Goal: Transaction & Acquisition: Purchase product/service

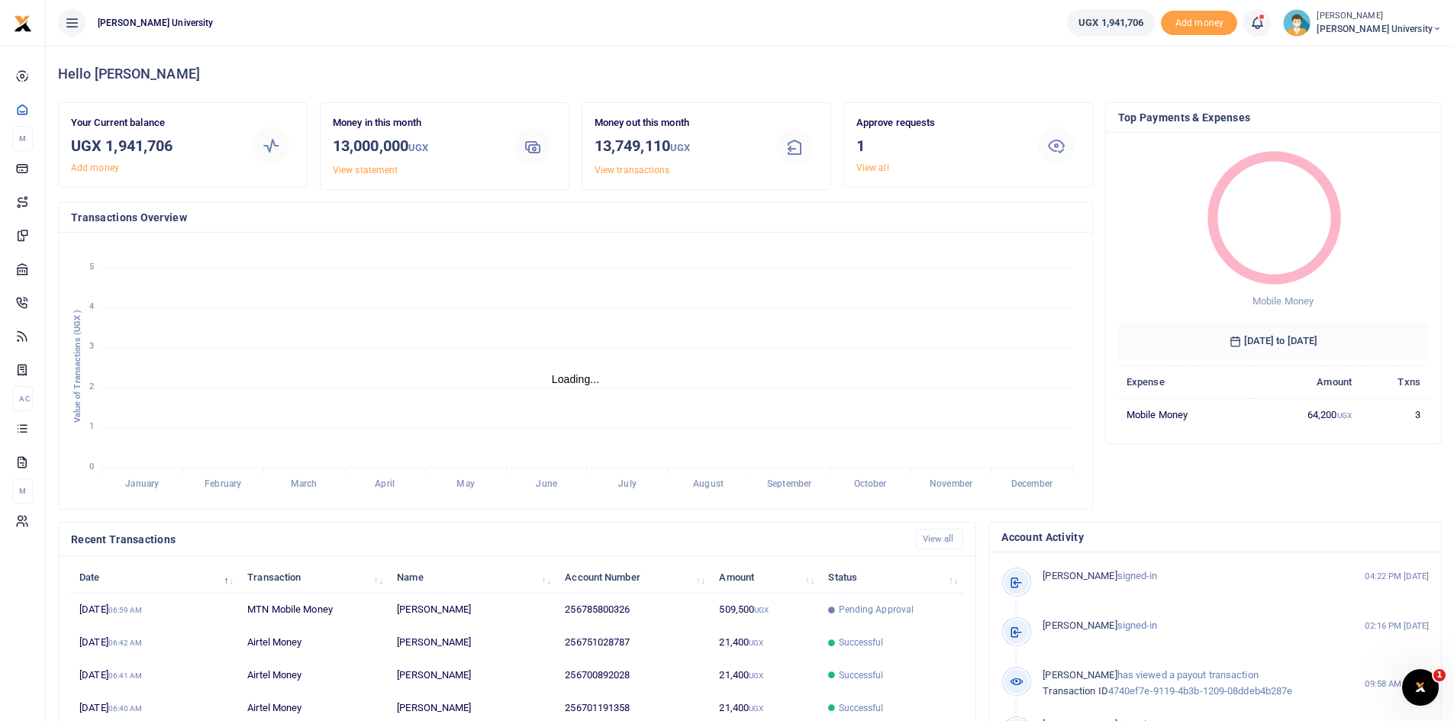
scroll to position [12, 12]
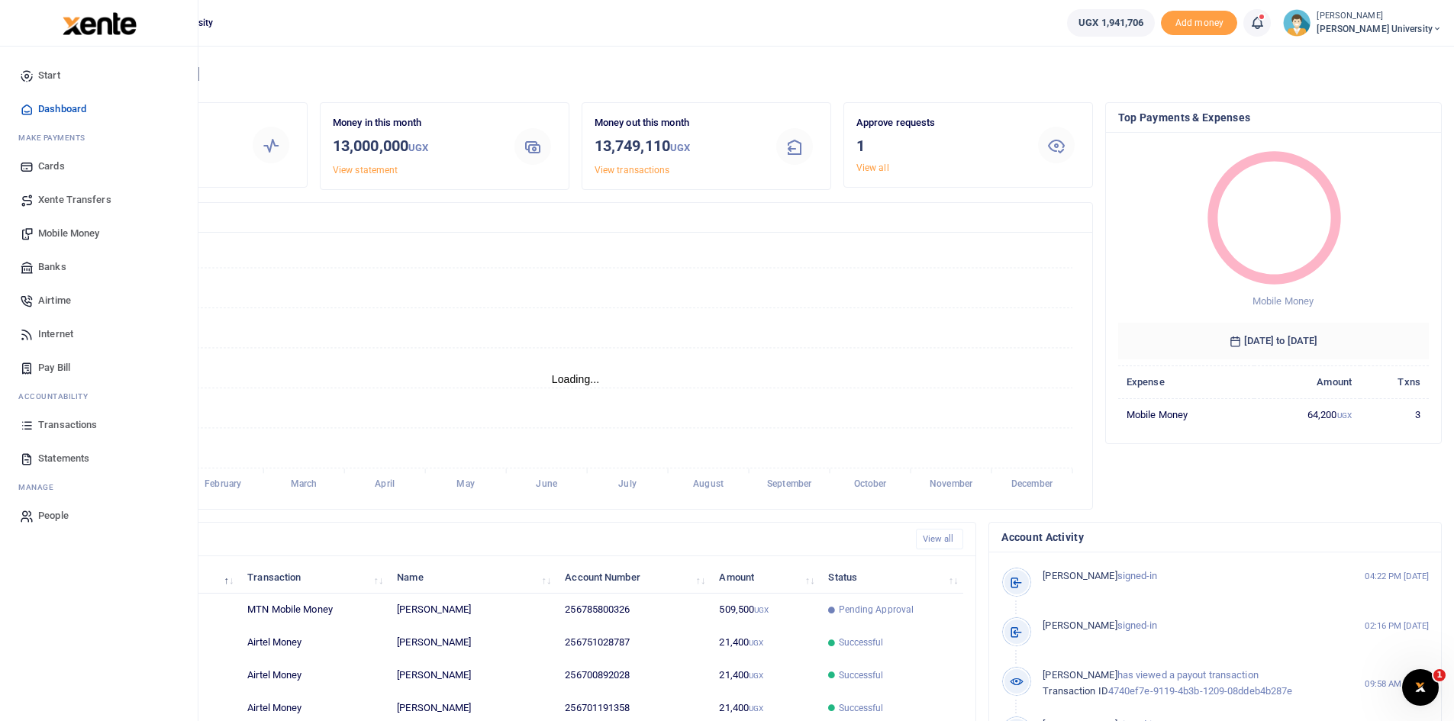
click at [62, 230] on span "Mobile Money" at bounding box center [68, 233] width 61 height 15
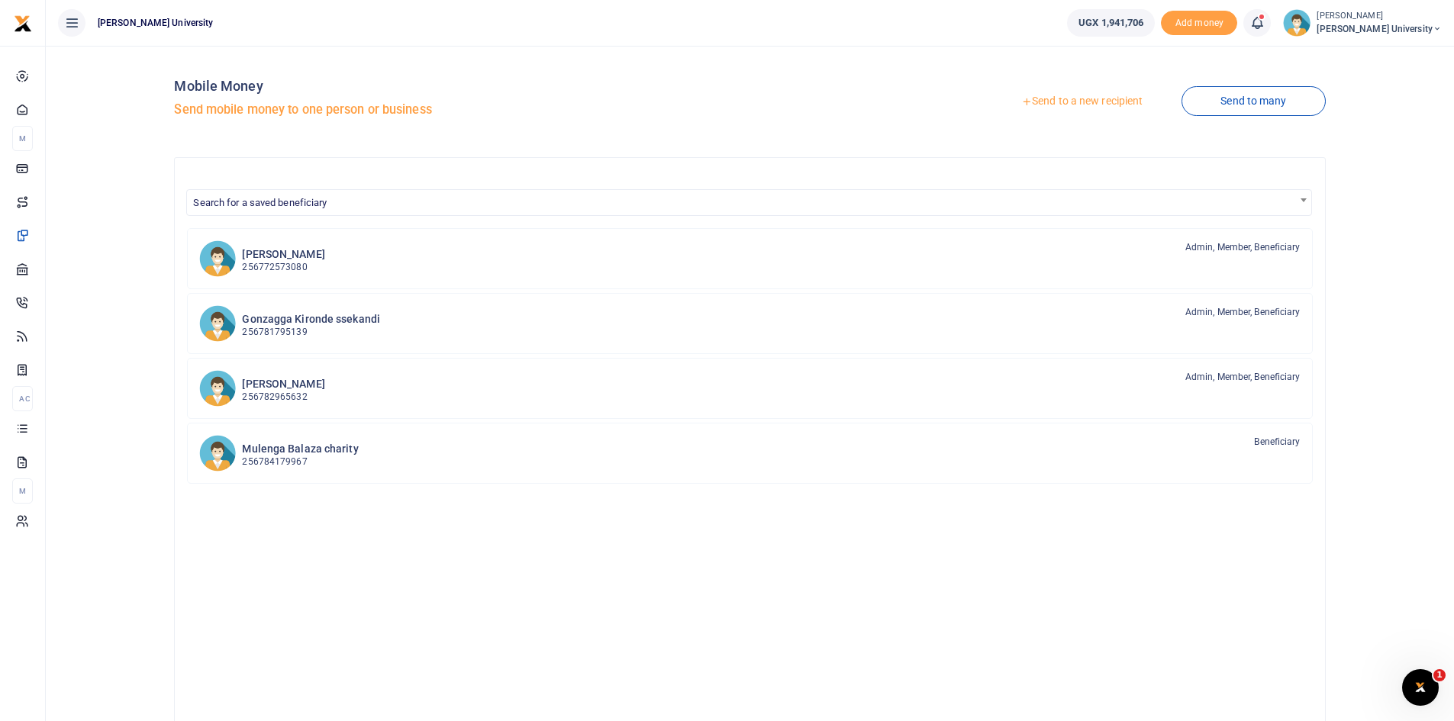
click at [1038, 101] on link "Send to a new recipient" at bounding box center [1081, 101] width 199 height 27
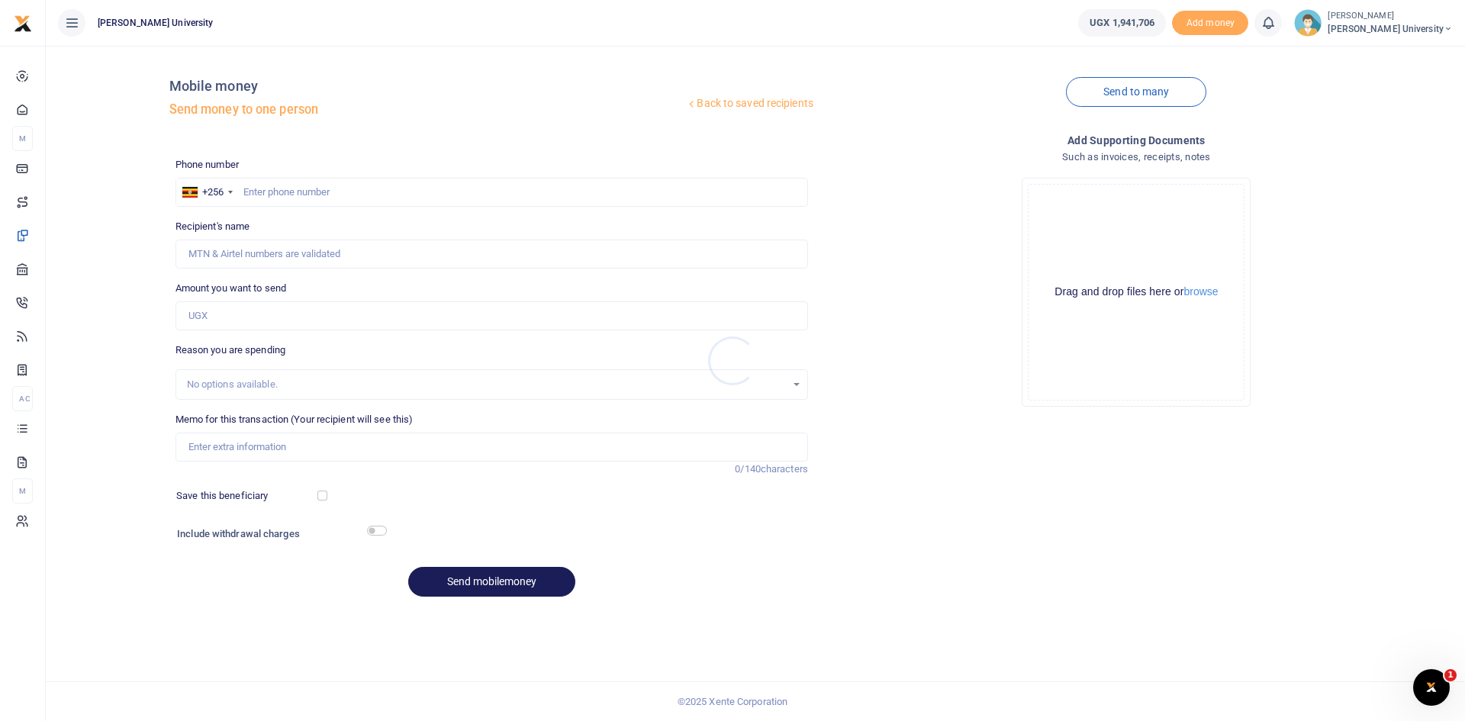
click at [254, 192] on div at bounding box center [732, 360] width 1465 height 721
click at [254, 191] on input "text" at bounding box center [492, 192] width 633 height 29
type input "0782975042"
type input "Ejike [PERSON_NAME]"
type input "0782975042"
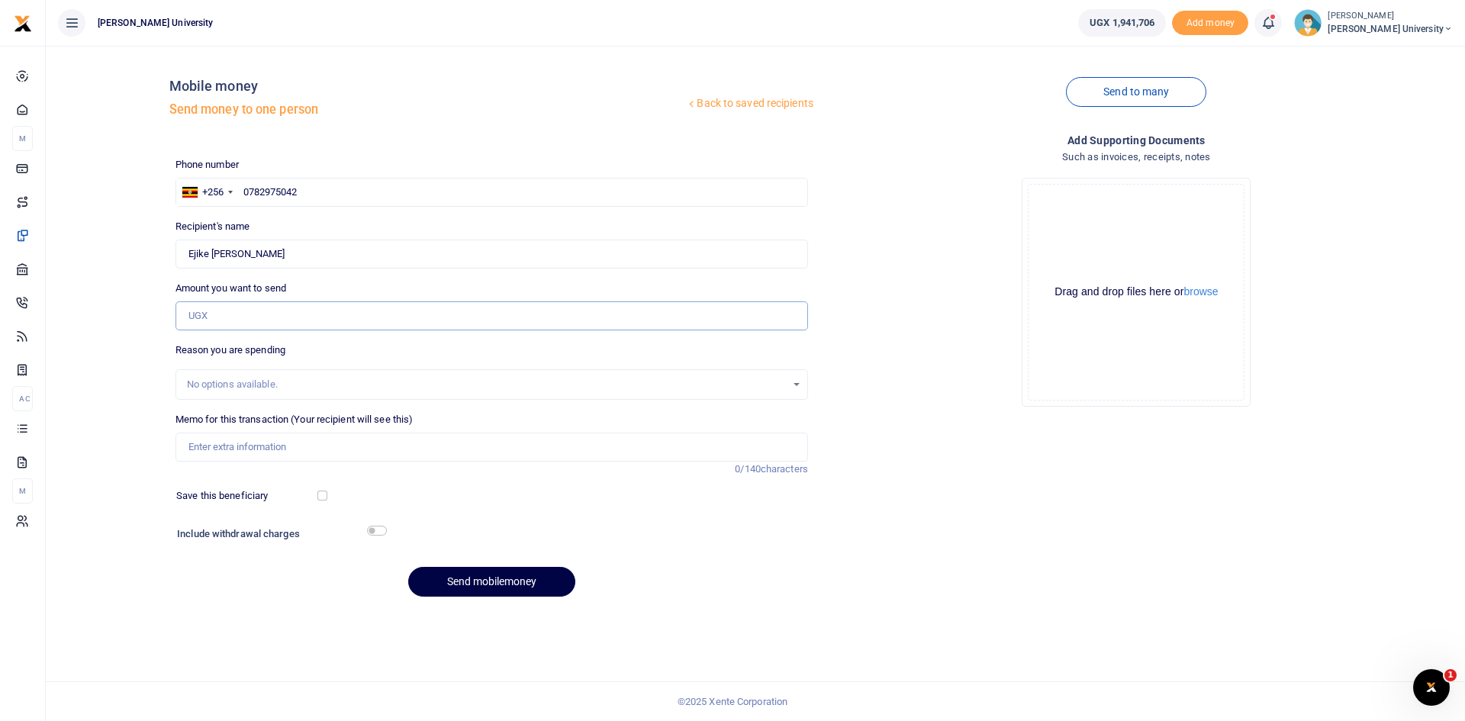
click at [217, 313] on input "Amount you want to send" at bounding box center [492, 315] width 633 height 29
type input "1,250,000"
click at [189, 455] on input "Memo for this transaction (Your recipient will see this)" at bounding box center [492, 447] width 633 height 29
type input "Transport facilitation for the months of [DATE] and [DATE]"
click at [487, 576] on button "Send mobilemoney" at bounding box center [491, 582] width 167 height 30
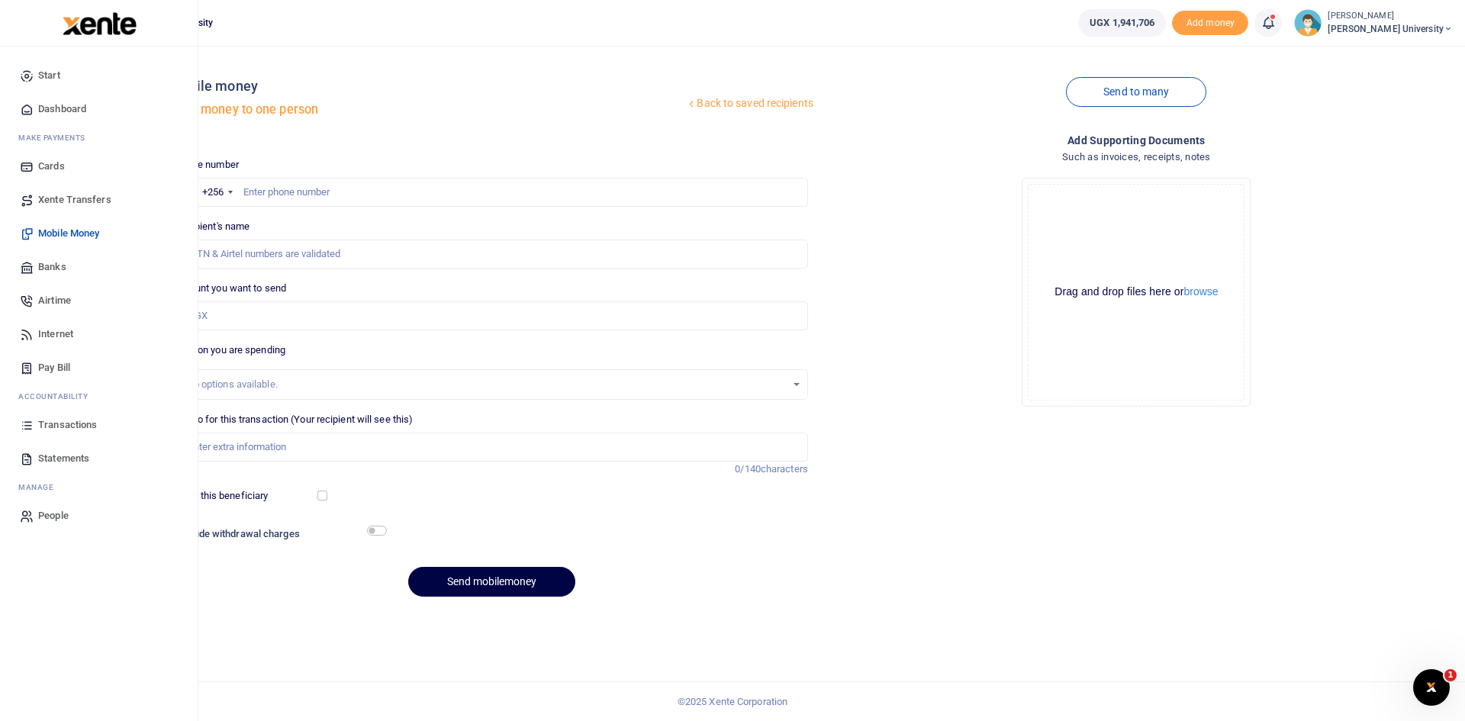
click at [60, 110] on span "Dashboard" at bounding box center [62, 108] width 48 height 15
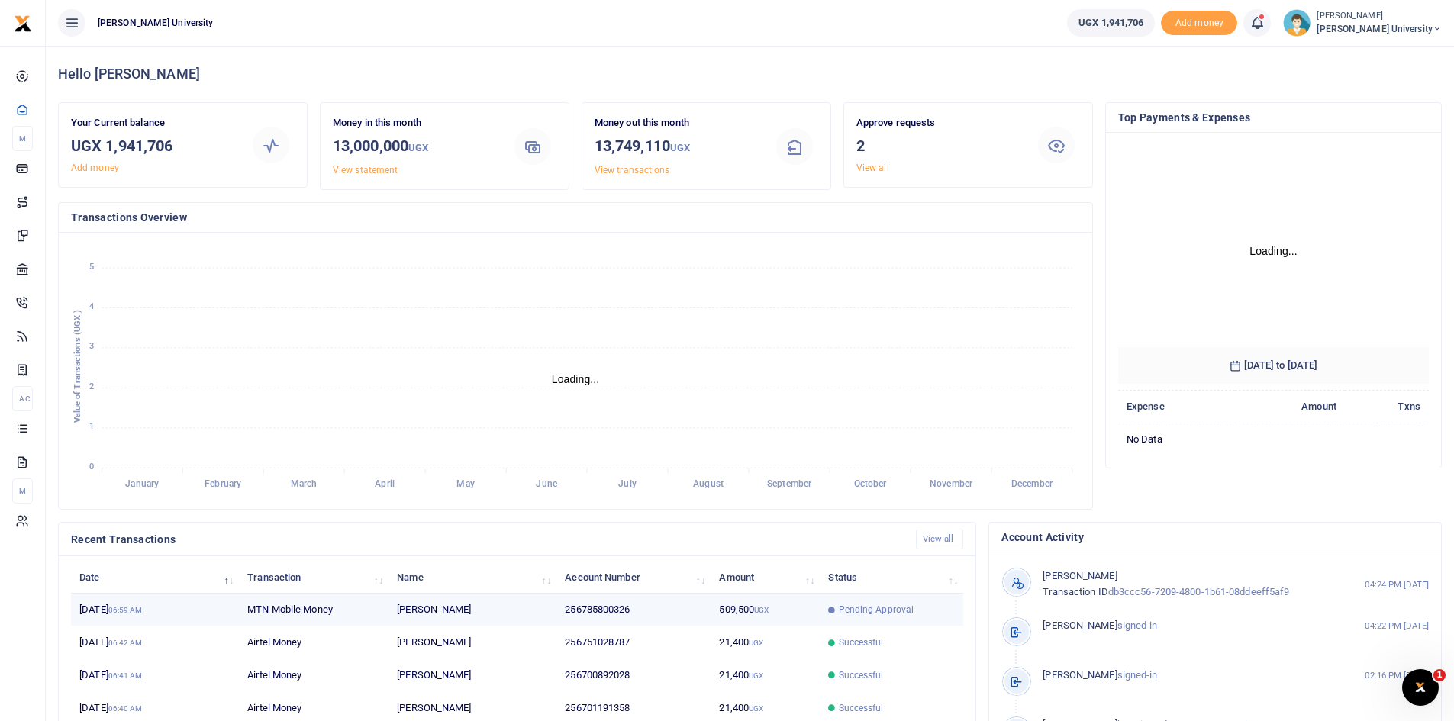
click at [858, 610] on span "Pending Approval" at bounding box center [877, 610] width 76 height 14
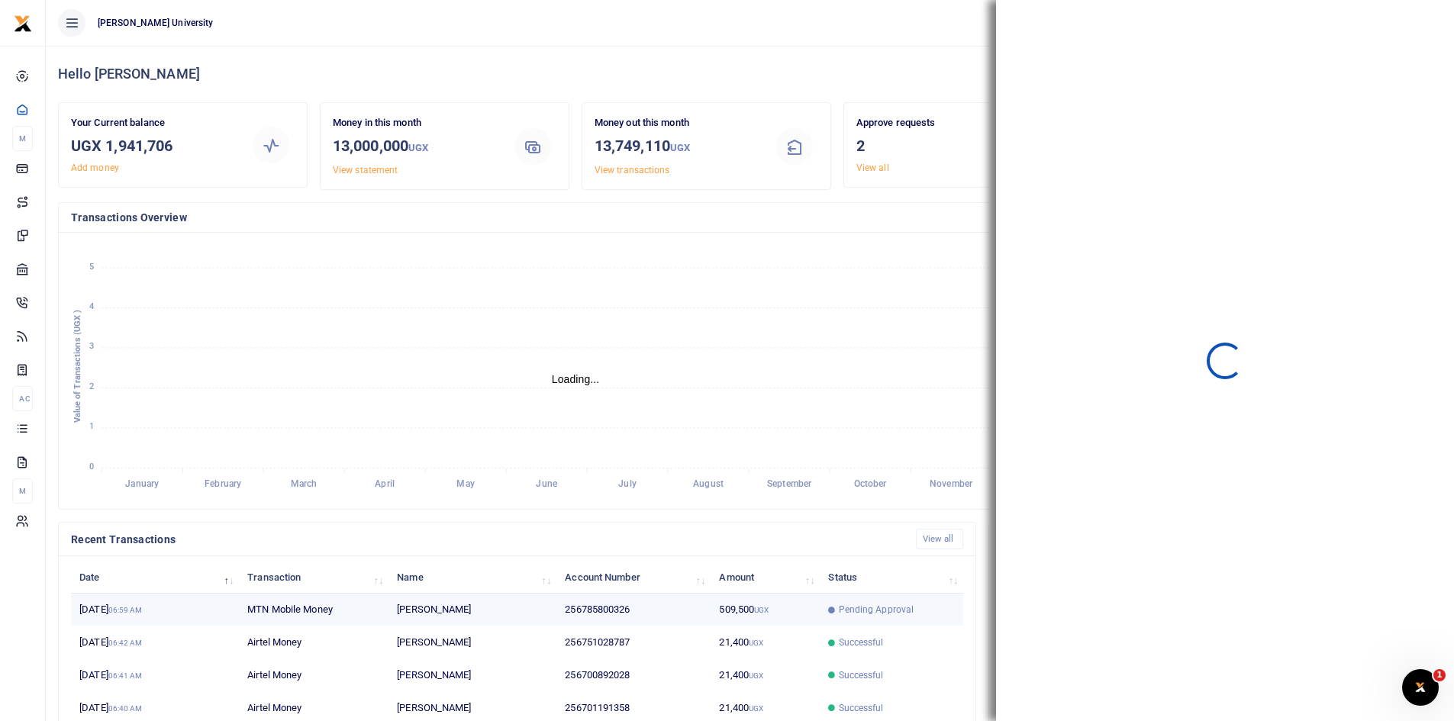
scroll to position [12, 12]
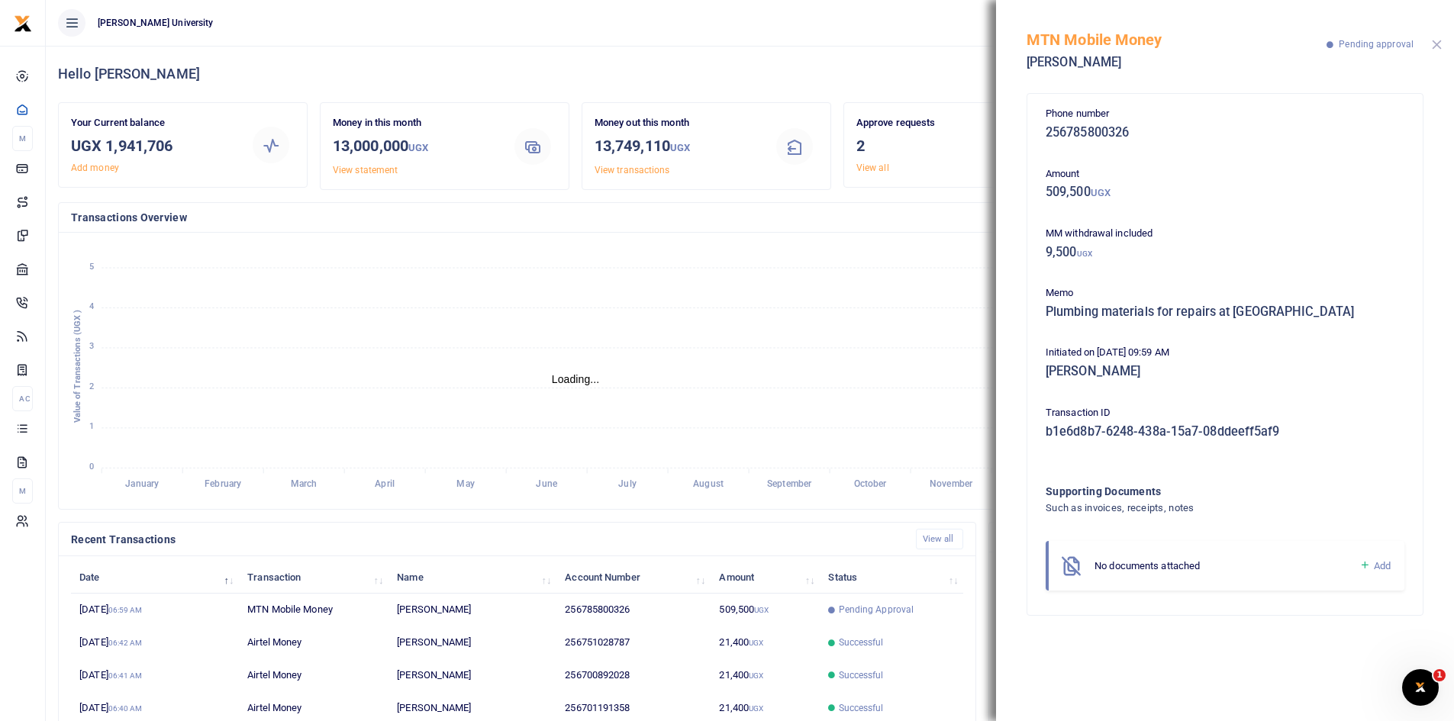
click at [1435, 47] on button "Close" at bounding box center [1437, 45] width 10 height 10
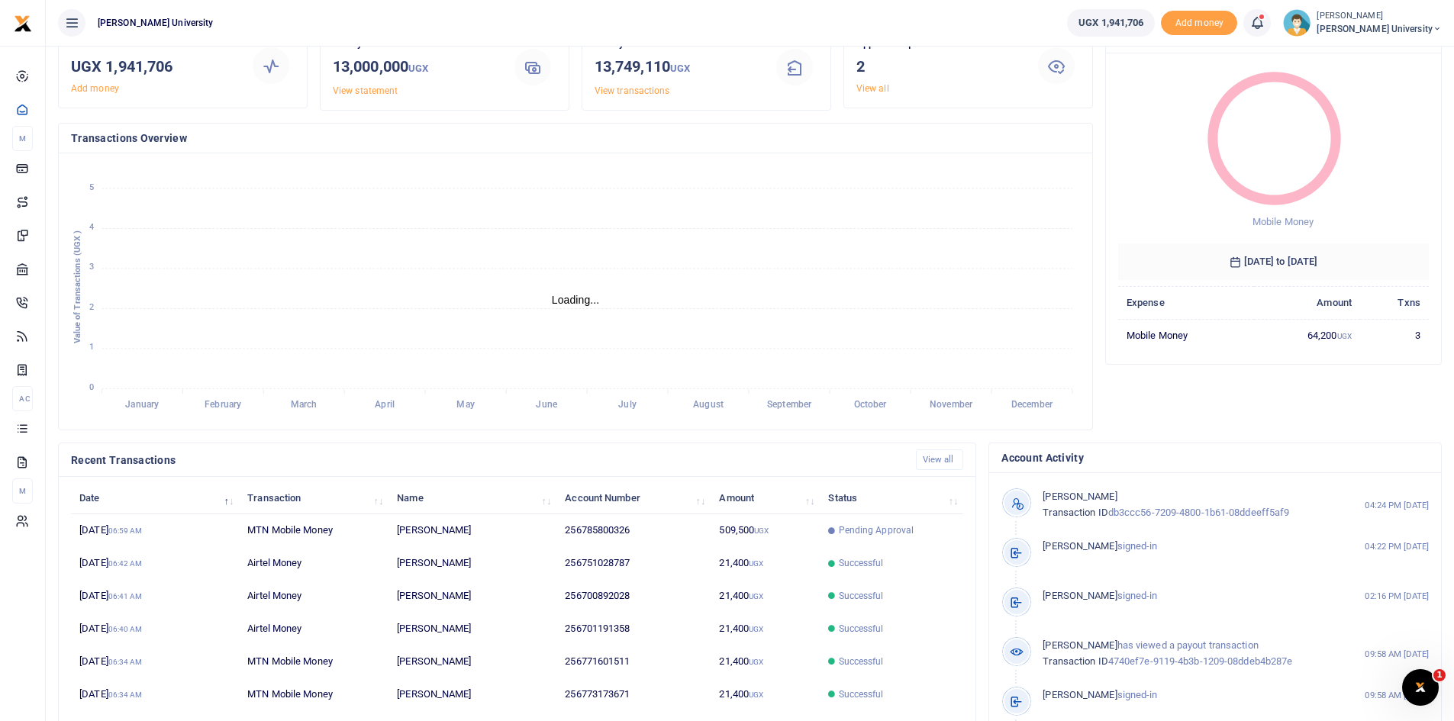
scroll to position [0, 0]
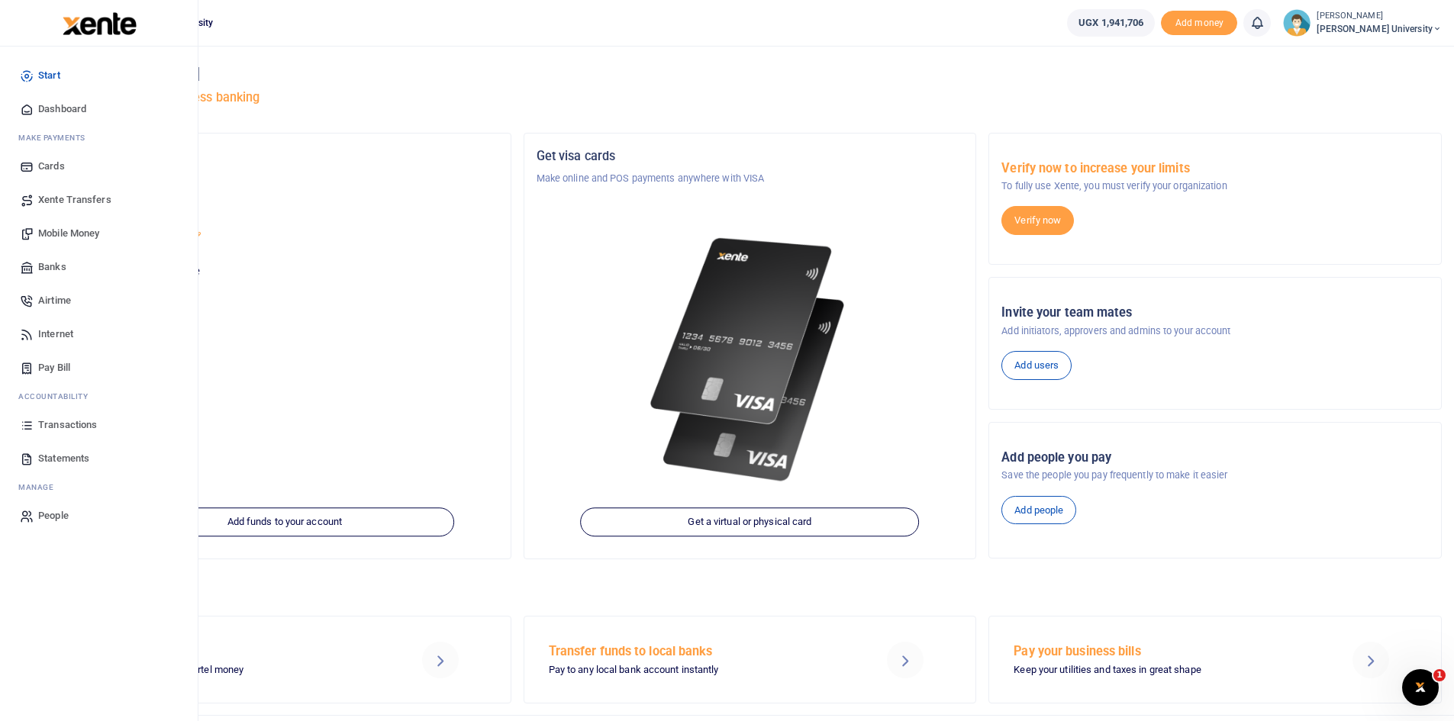
click at [54, 110] on span "Dashboard" at bounding box center [62, 108] width 48 height 15
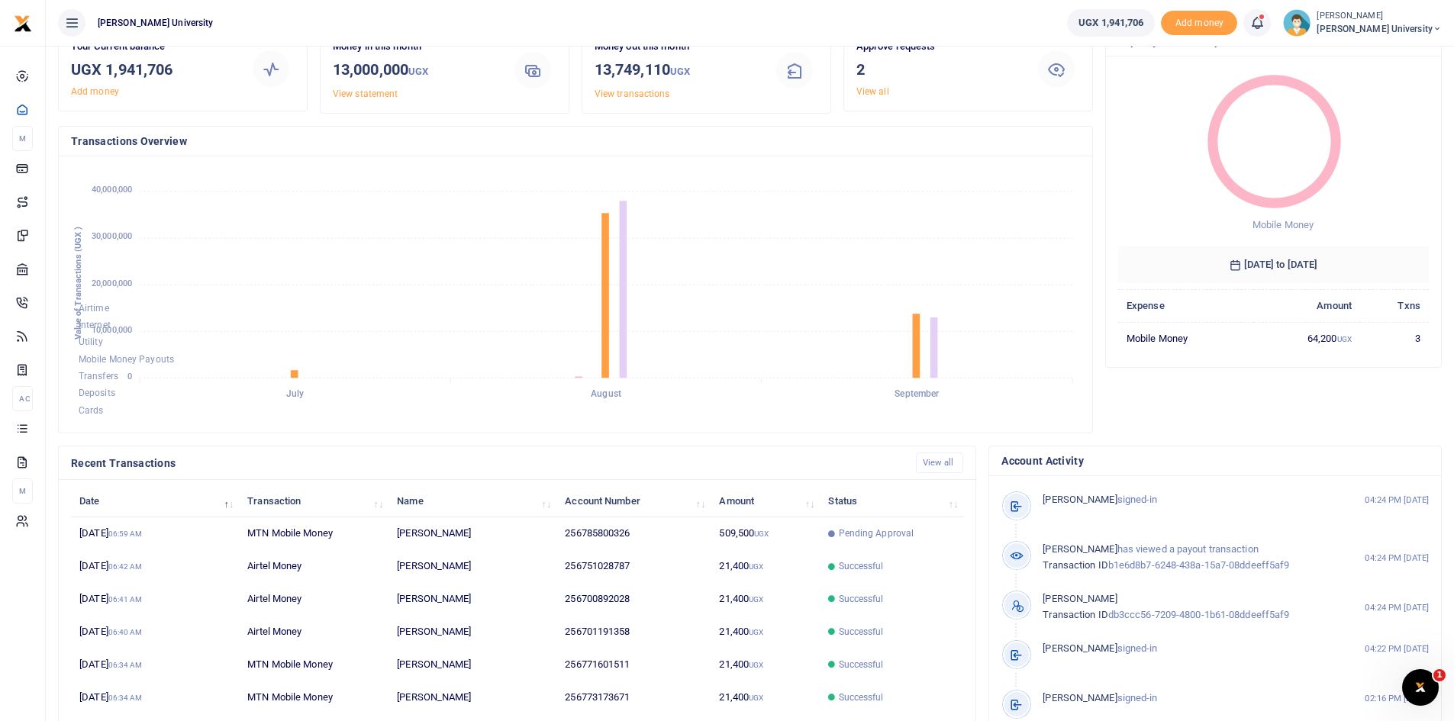
scroll to position [153, 0]
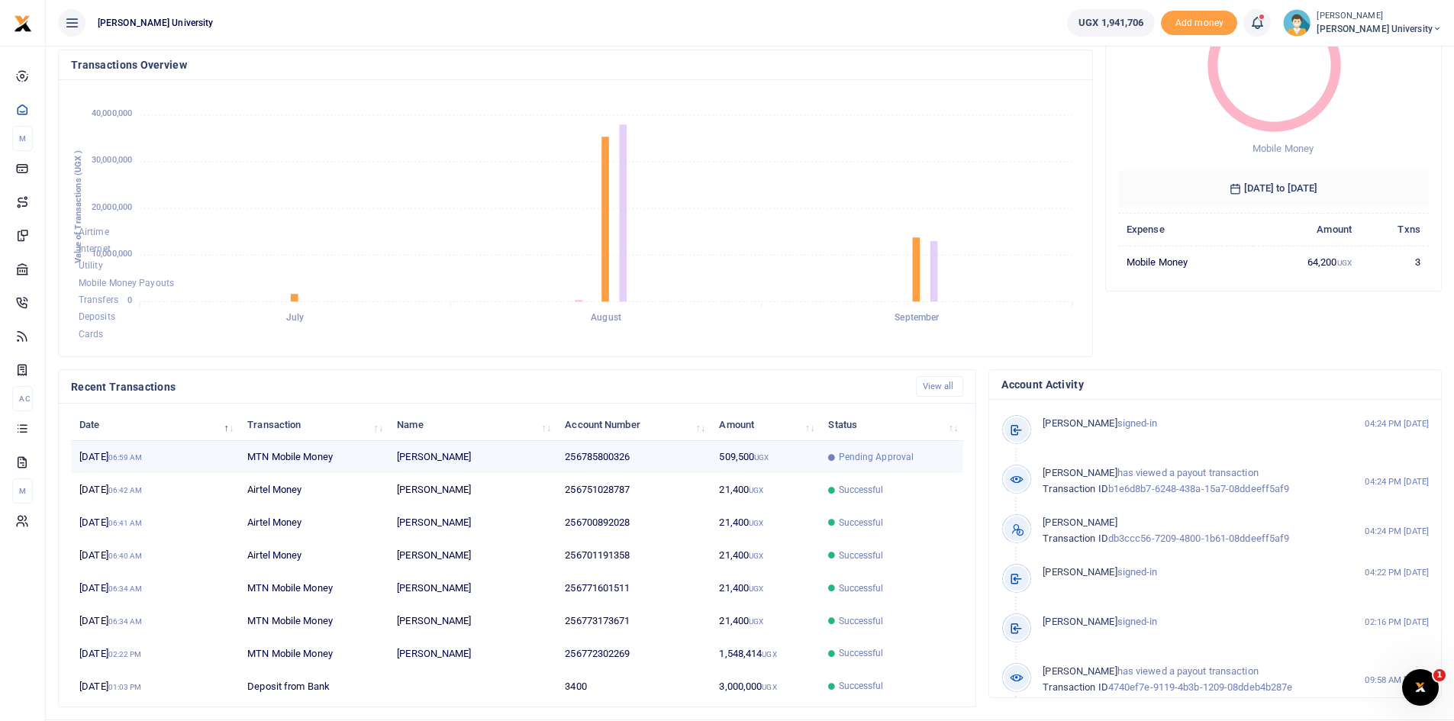
click at [868, 459] on span "Pending Approval" at bounding box center [877, 457] width 76 height 14
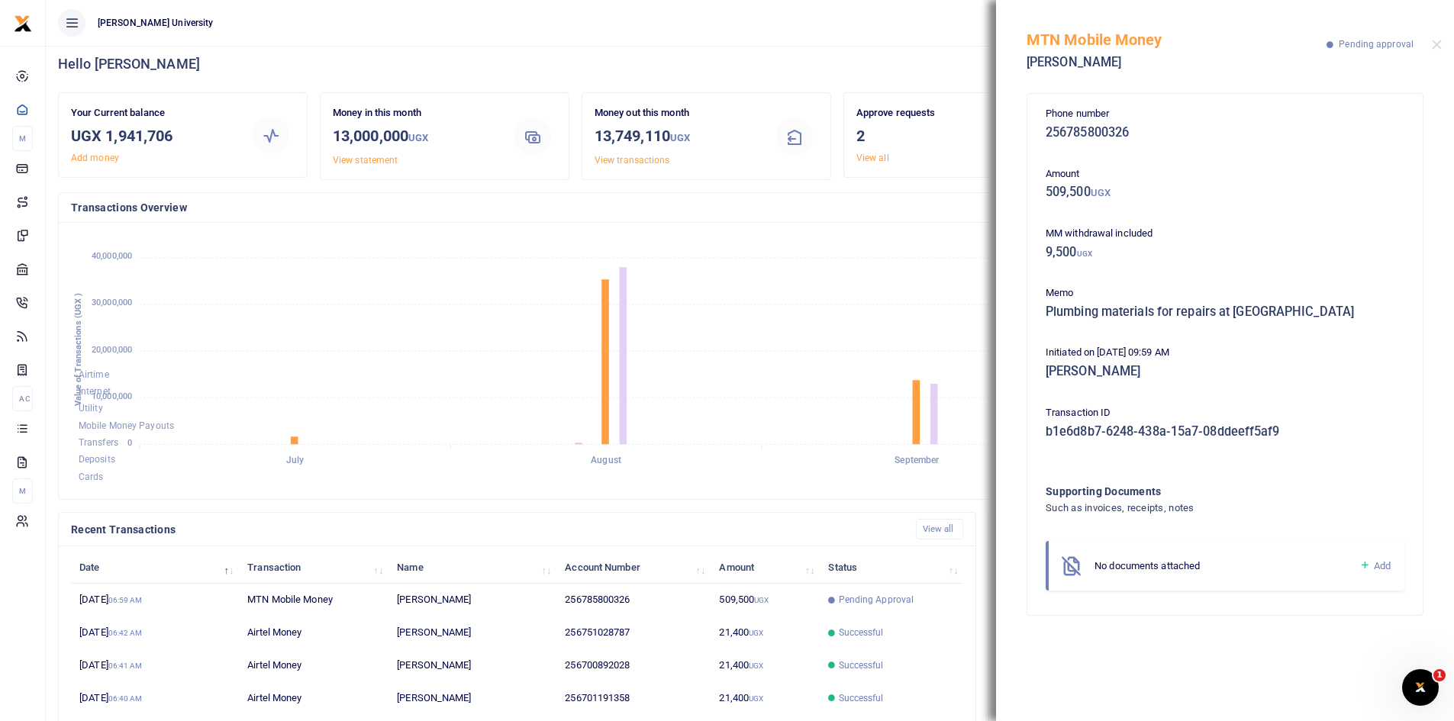
scroll to position [76, 0]
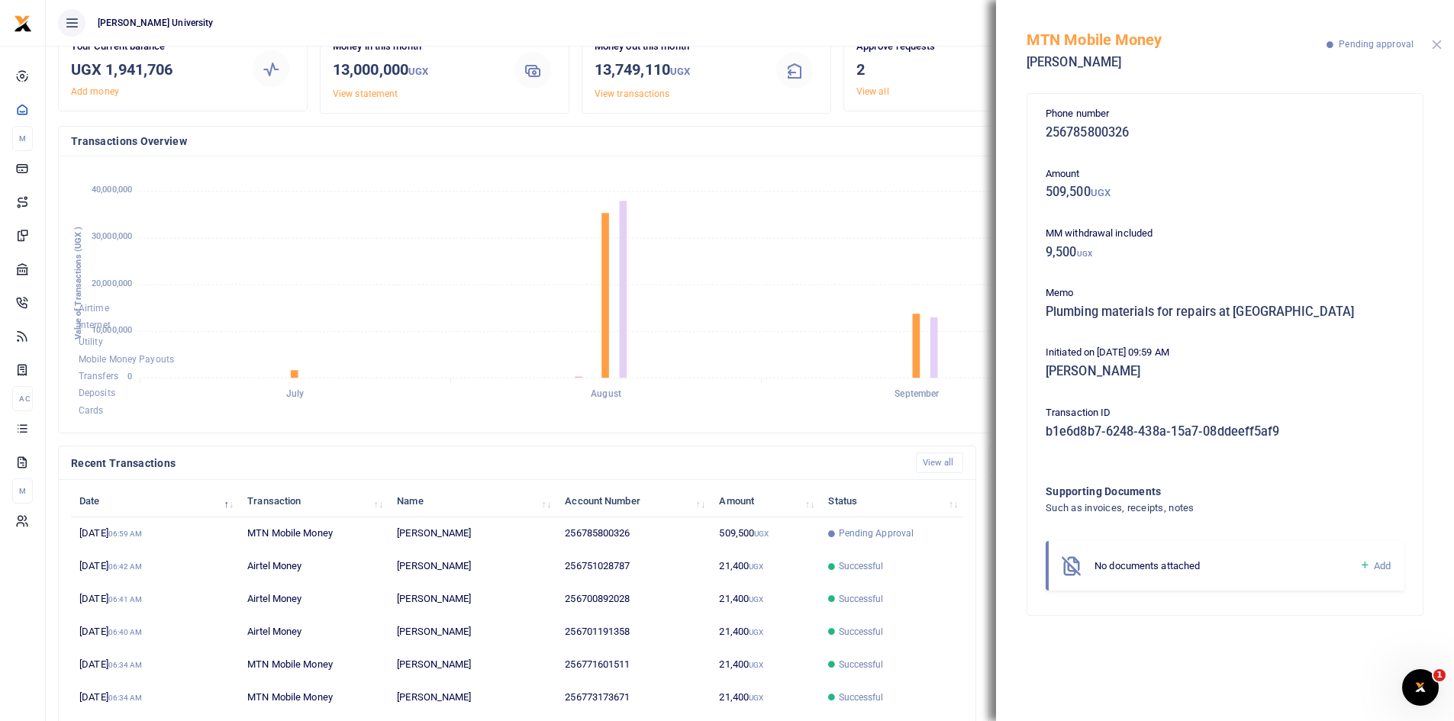
click at [1440, 47] on button "Close" at bounding box center [1437, 45] width 10 height 10
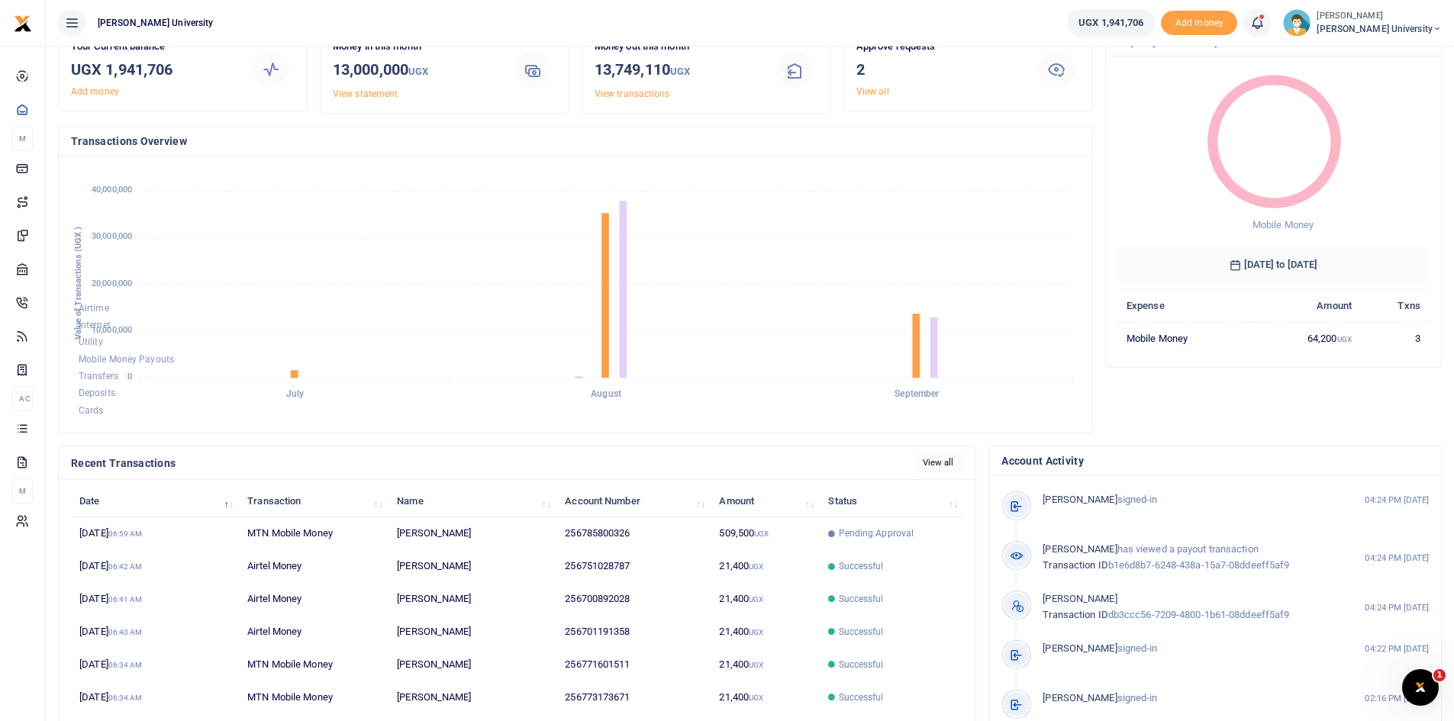
click at [935, 464] on link "View all" at bounding box center [940, 462] width 48 height 21
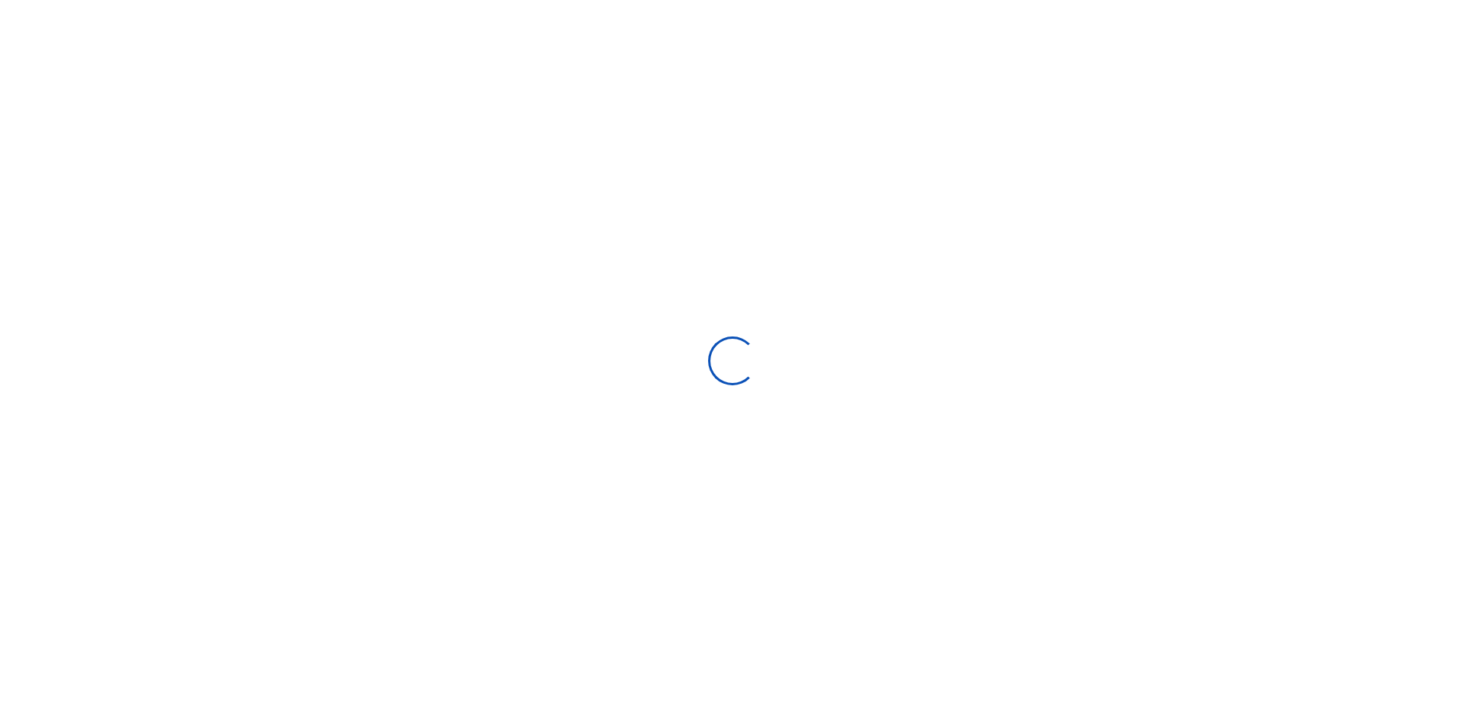
select select
type input "08/12/2025 - 09/10/2025"
select select
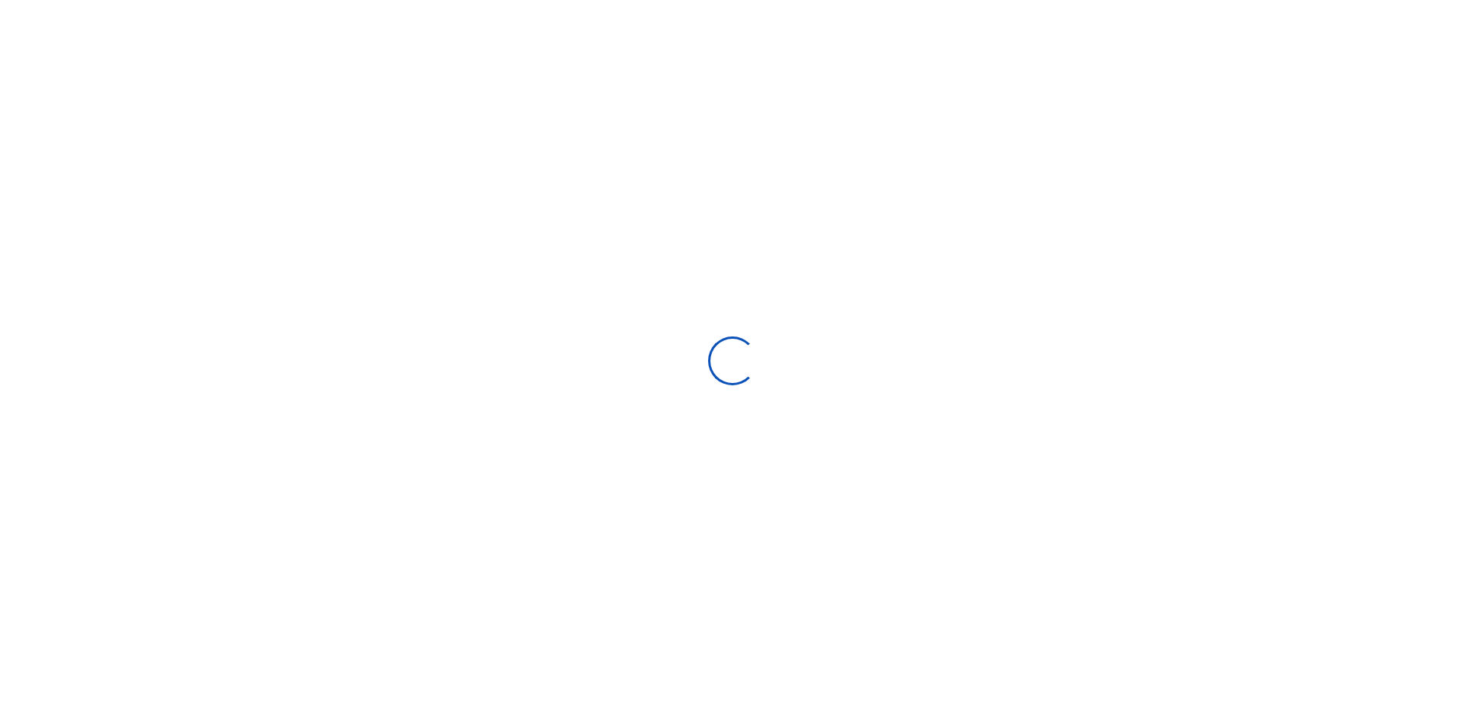
type input "[DATE] - [DATE]"
